Goal: Book appointment/travel/reservation

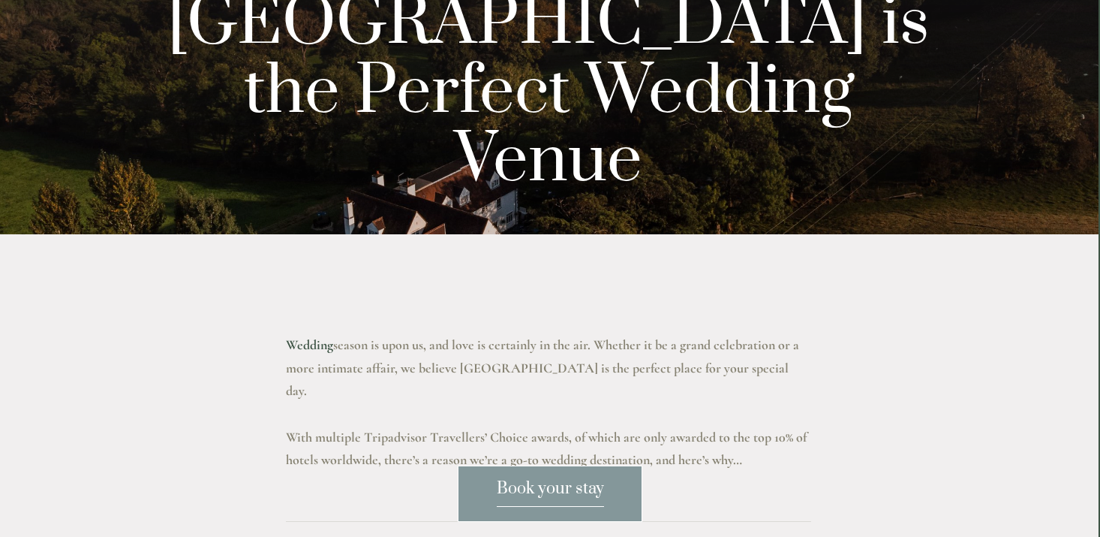
scroll to position [0, 2]
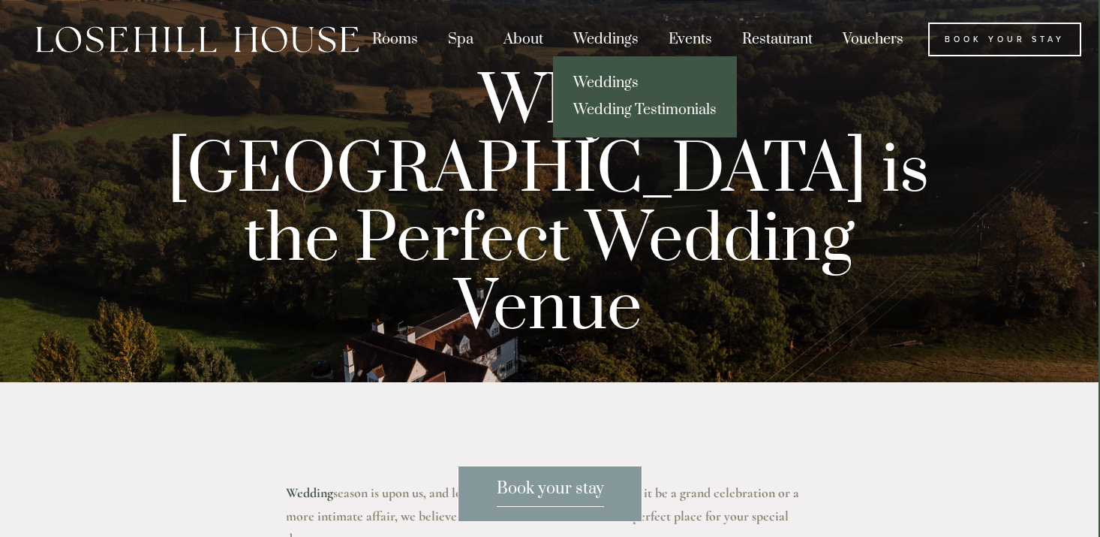
click at [623, 88] on link "Weddings" at bounding box center [645, 83] width 184 height 27
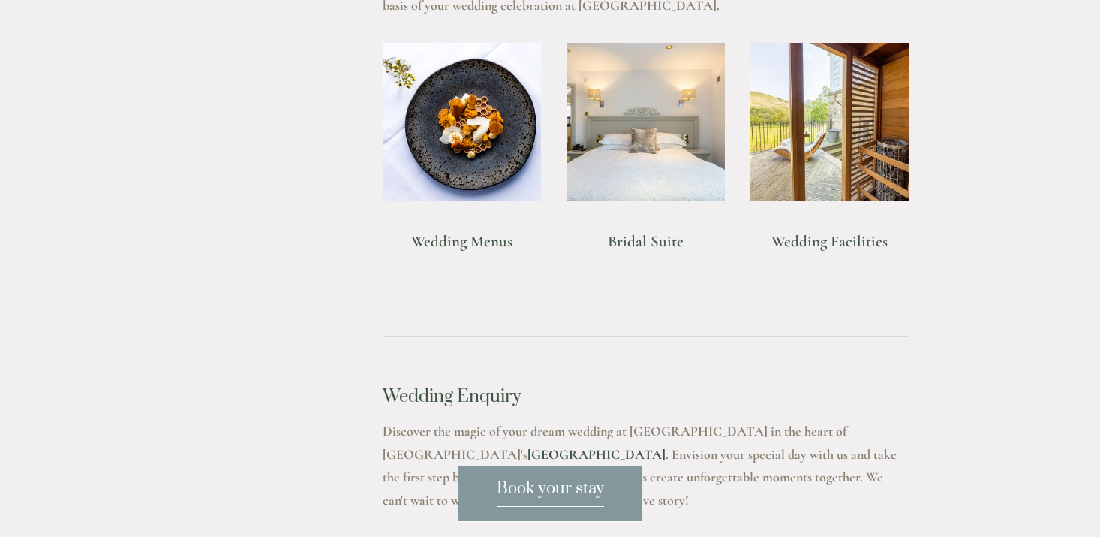
scroll to position [1259, 0]
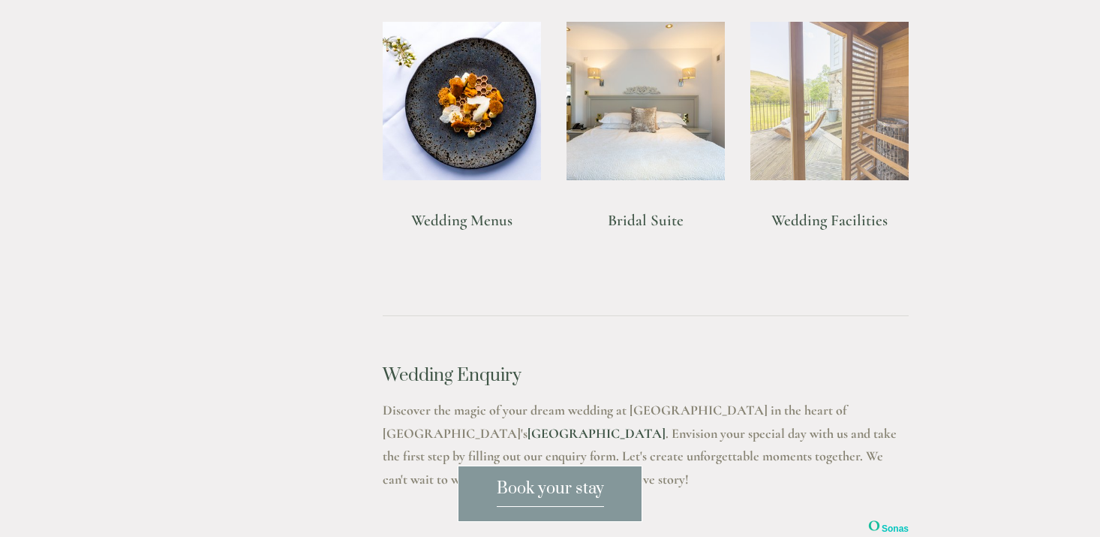
click at [846, 177] on img at bounding box center [829, 101] width 158 height 158
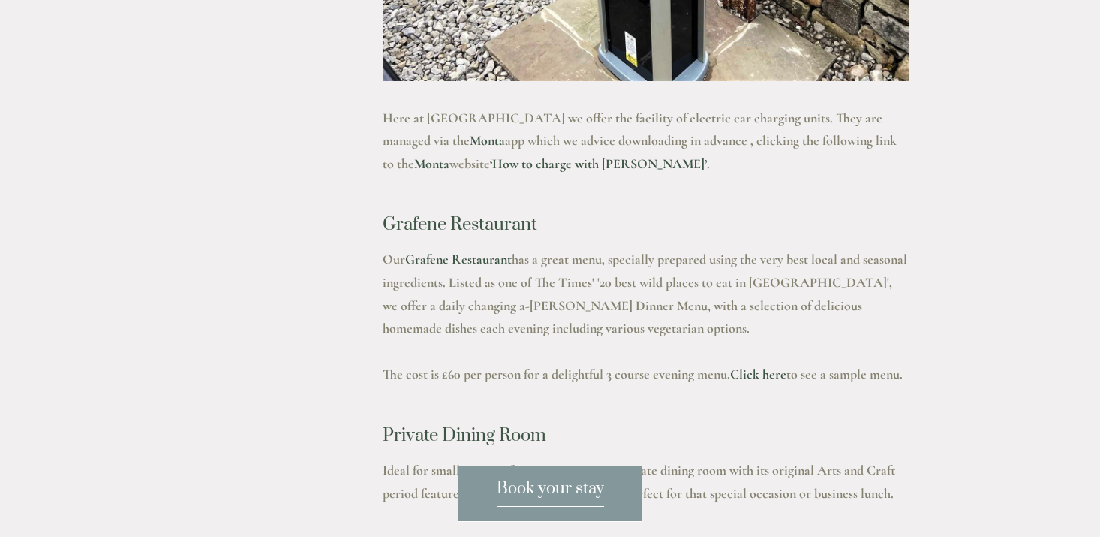
scroll to position [2250, 0]
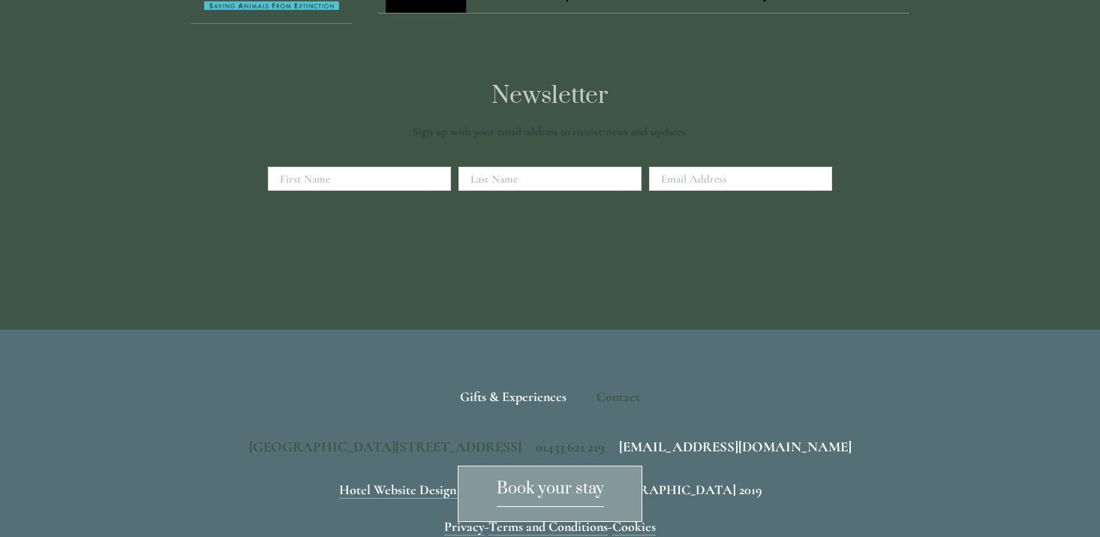
scroll to position [5022, 0]
